Goal: Entertainment & Leisure: Consume media (video, audio)

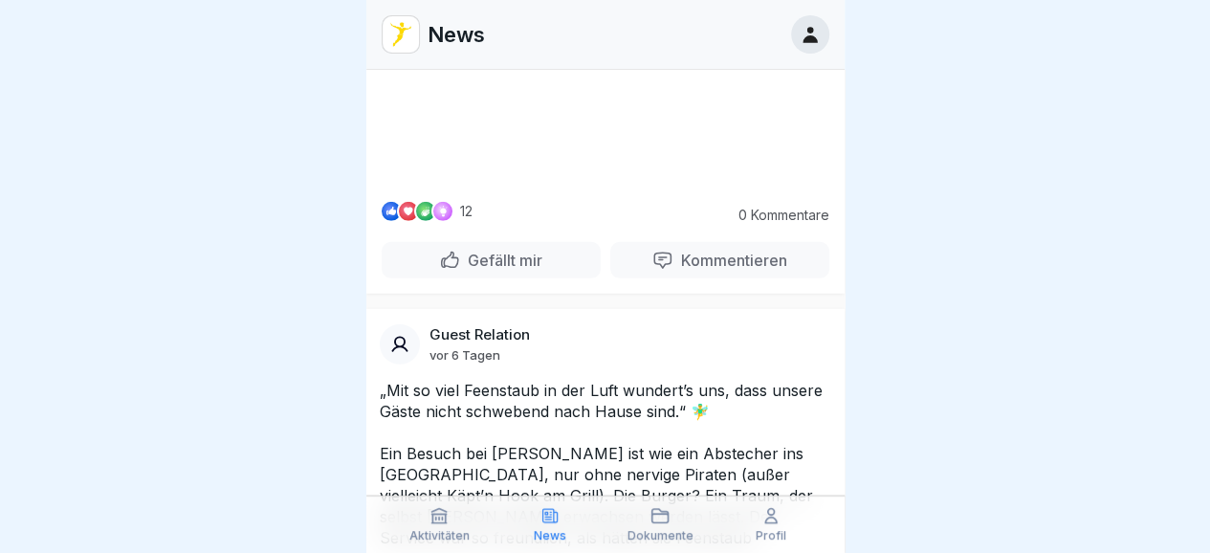
scroll to position [2785, 0]
click at [570, 184] on video at bounding box center [605, 112] width 287 height 144
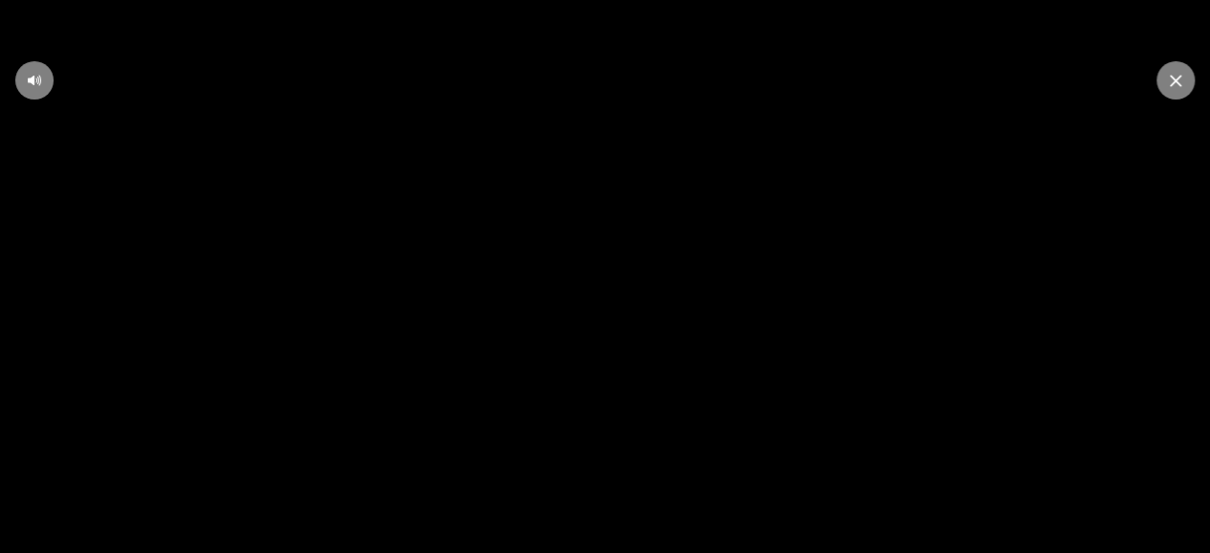
click at [613, 286] on icon at bounding box center [606, 277] width 52 height 53
click at [613, 286] on icon at bounding box center [605, 276] width 23 height 25
click at [1170, 78] on icon at bounding box center [1175, 81] width 11 height 12
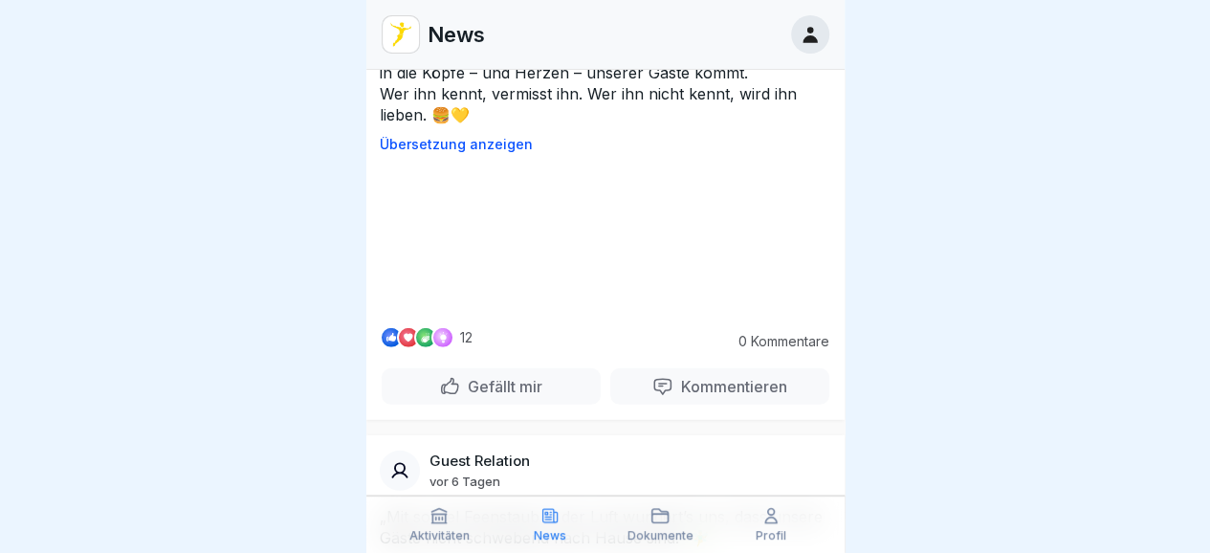
scroll to position [2659, 0]
click at [617, 310] on video at bounding box center [605, 238] width 287 height 144
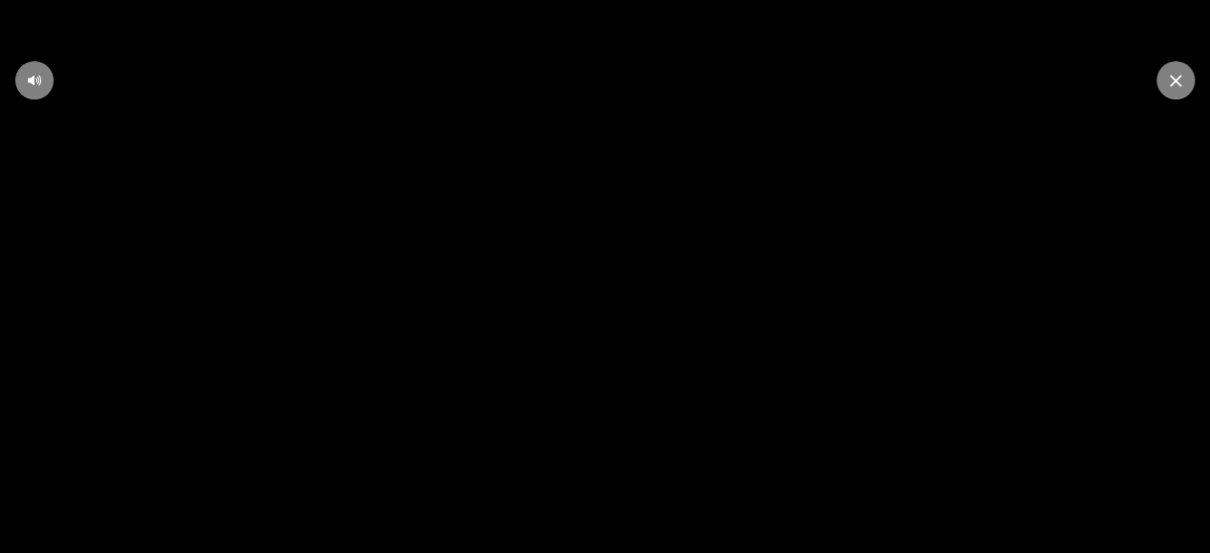
click at [599, 286] on icon at bounding box center [606, 277] width 52 height 53
click at [599, 286] on icon at bounding box center [605, 276] width 37 height 37
click at [1162, 75] on div at bounding box center [1176, 80] width 38 height 38
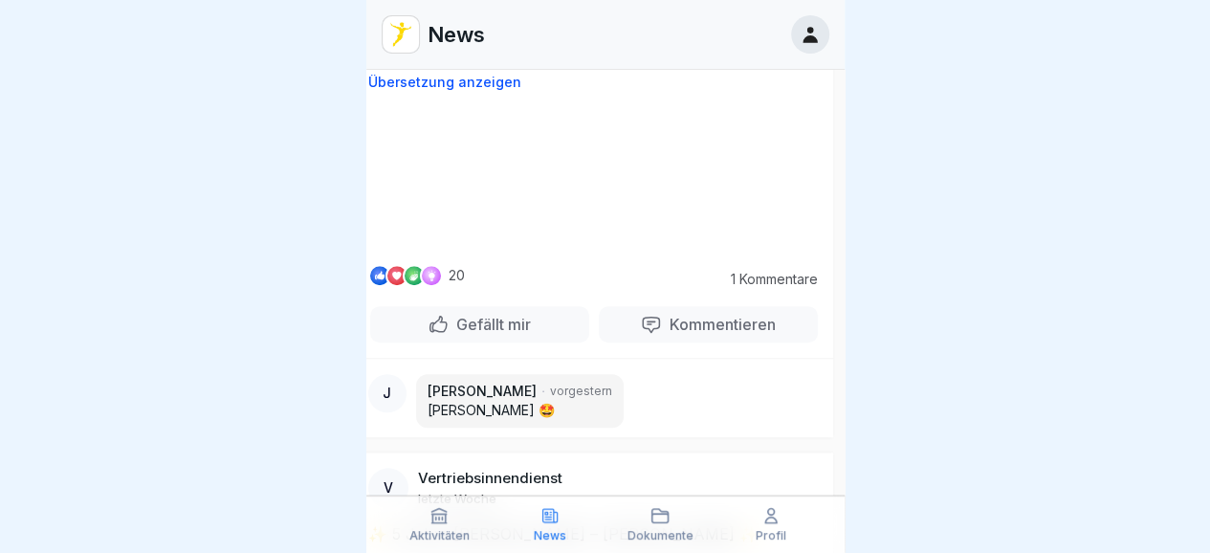
scroll to position [4237, 11]
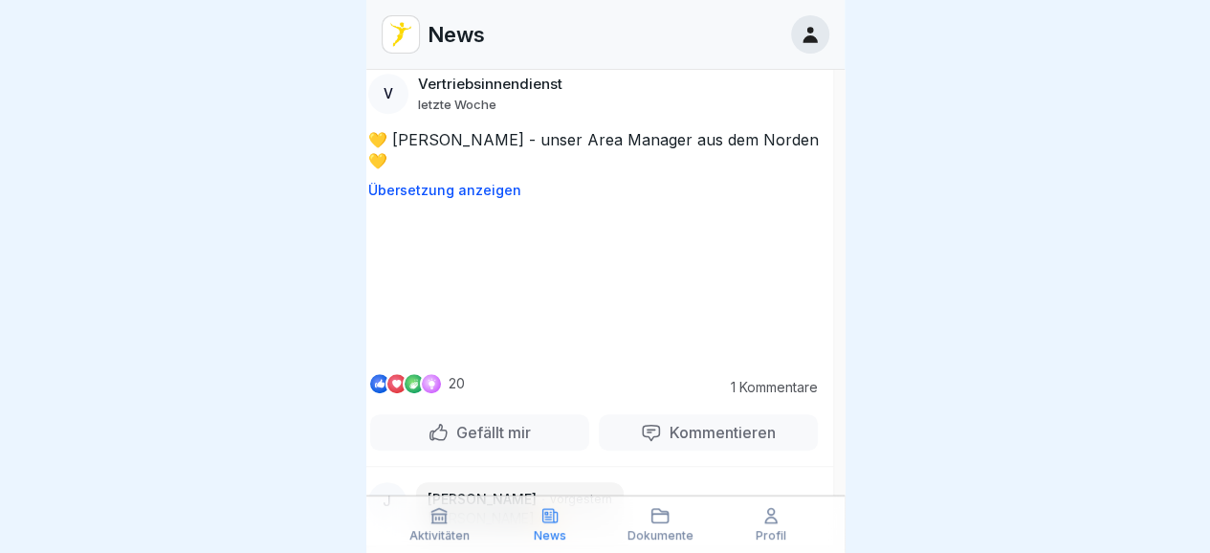
click at [573, 308] on video at bounding box center [594, 285] width 287 height 144
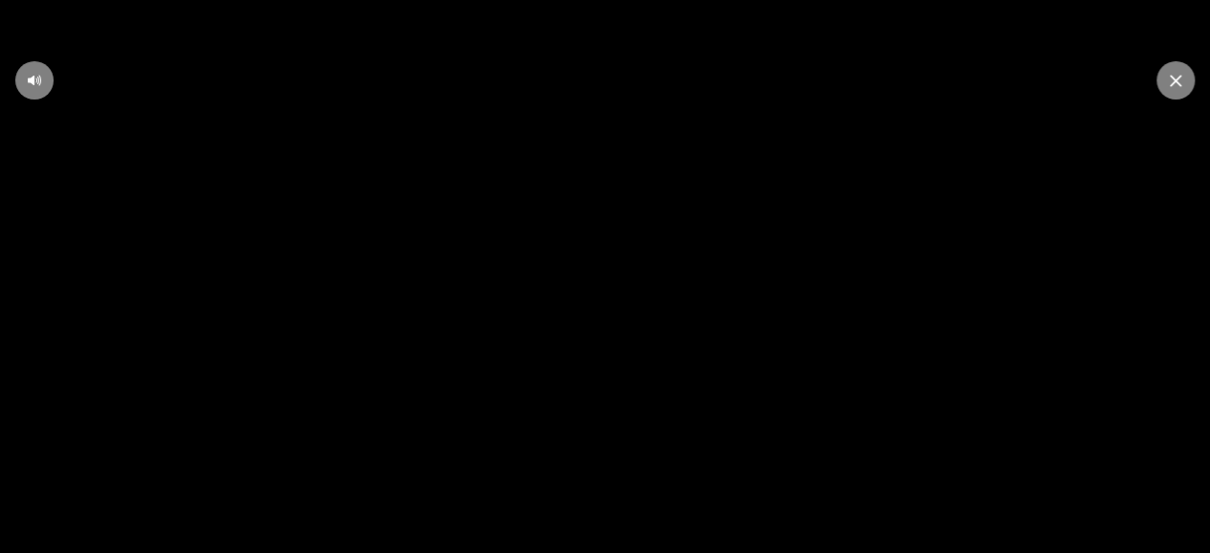
click at [1160, 83] on div at bounding box center [1176, 80] width 38 height 38
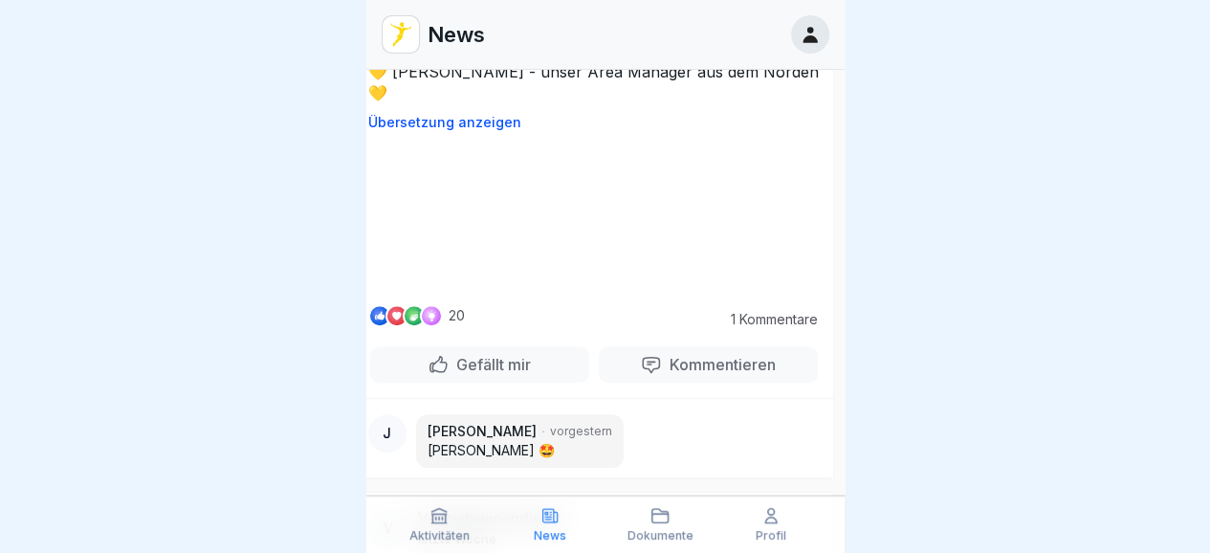
scroll to position [4303, 11]
click at [577, 291] on video at bounding box center [594, 219] width 287 height 144
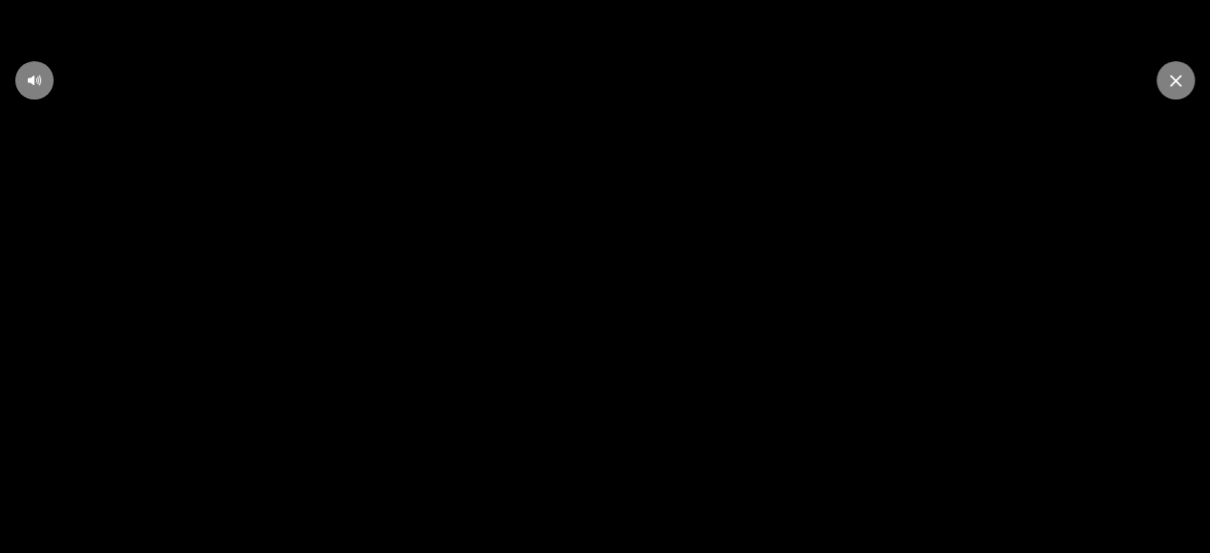
click at [1177, 60] on video at bounding box center [605, 276] width 1210 height 553
click at [1159, 77] on div at bounding box center [1176, 80] width 38 height 38
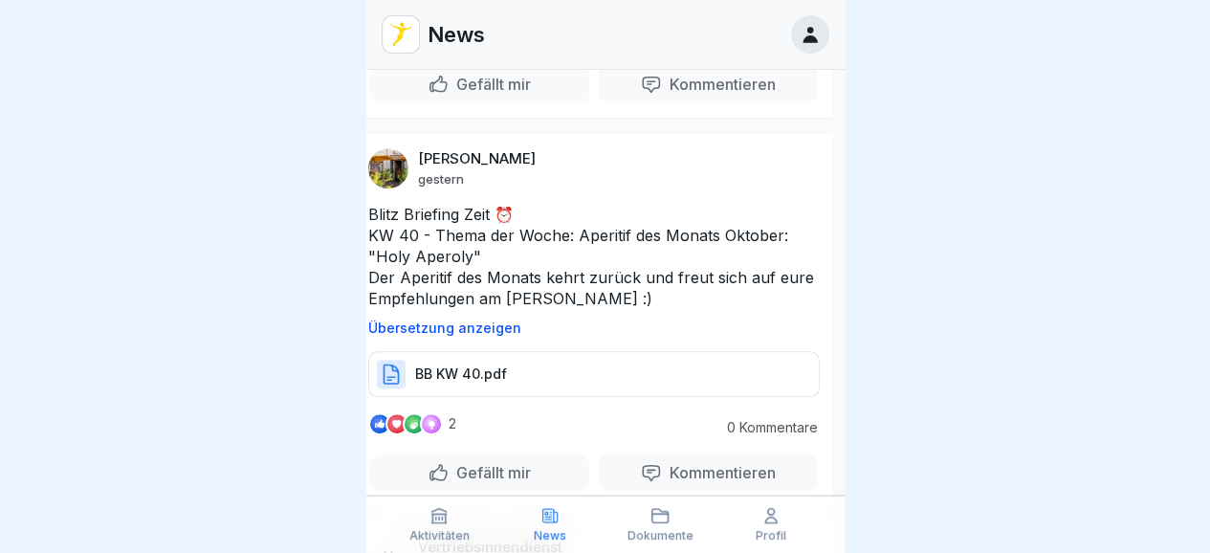
scroll to position [0, 11]
